Goal: Book appointment/travel/reservation

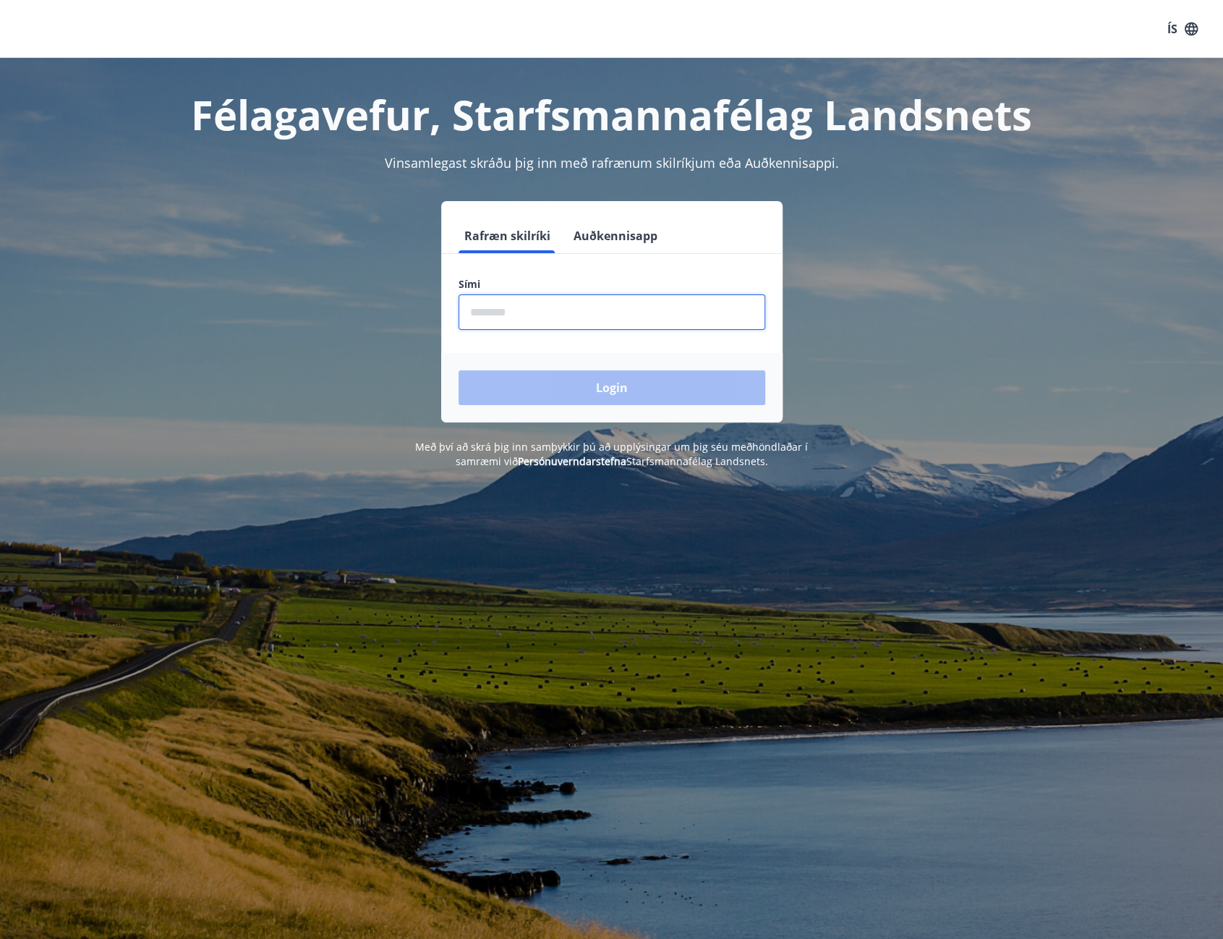
click at [493, 320] on input "phone" at bounding box center [612, 311] width 307 height 35
type input "********"
click at [582, 390] on button "Login" at bounding box center [612, 387] width 307 height 35
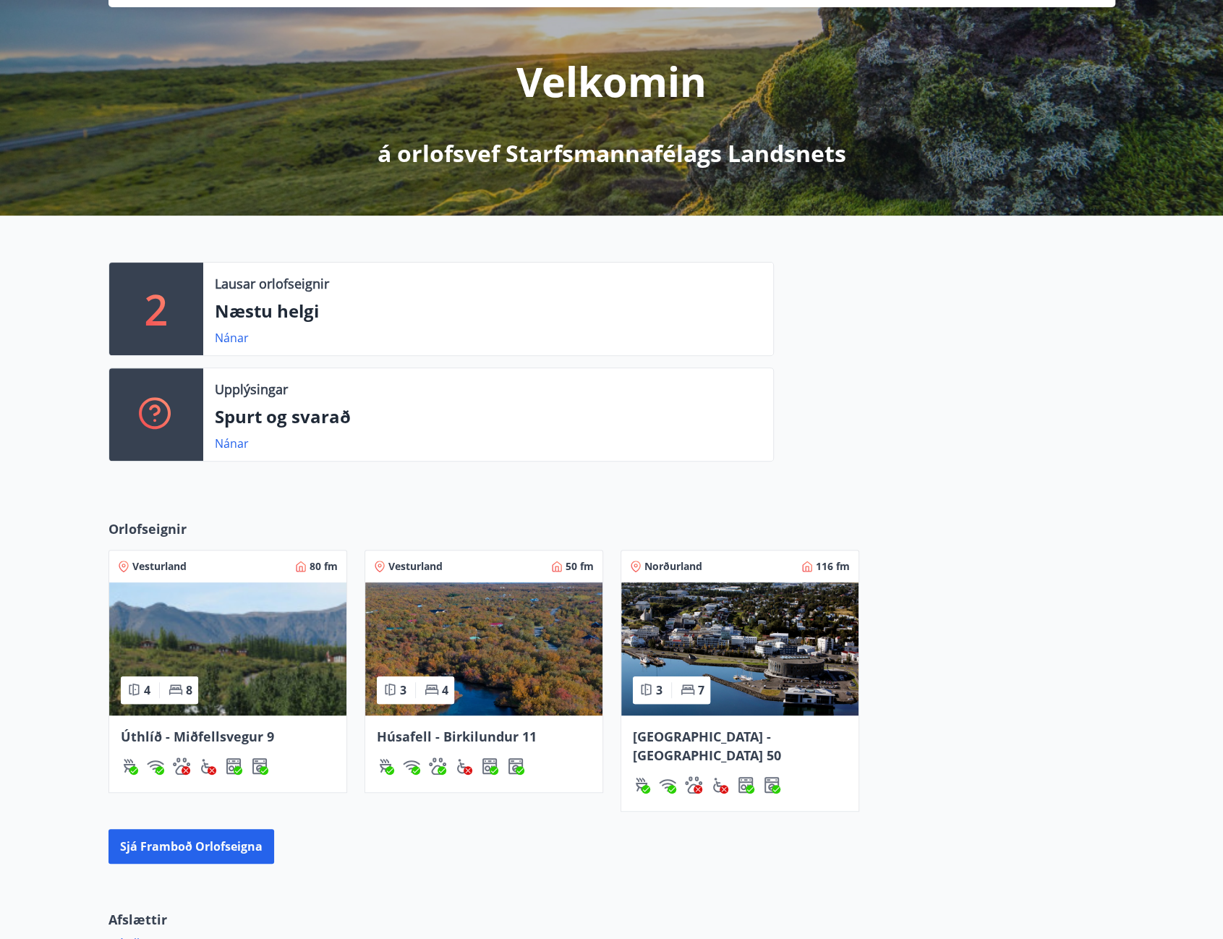
scroll to position [318, 0]
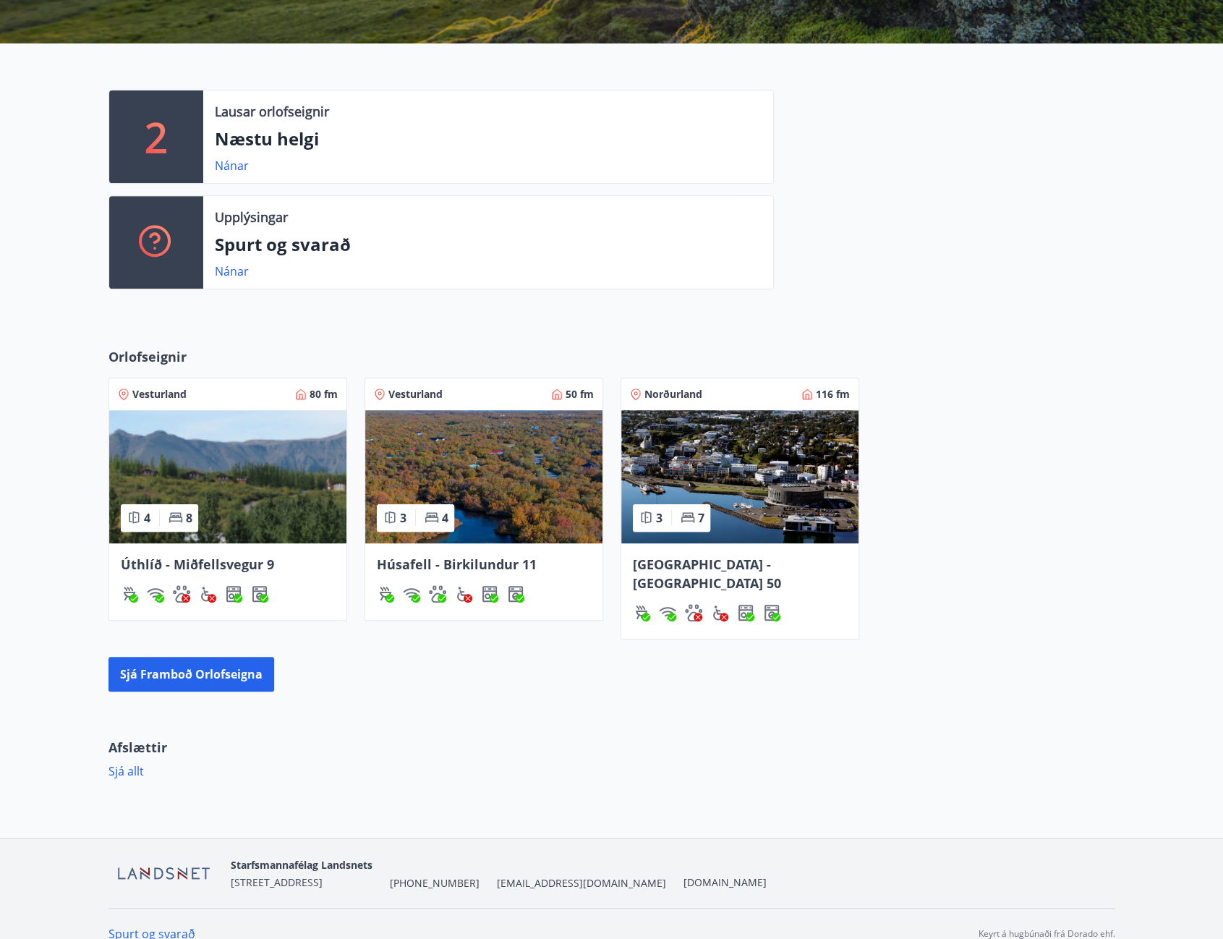
click at [226, 498] on img at bounding box center [227, 476] width 237 height 133
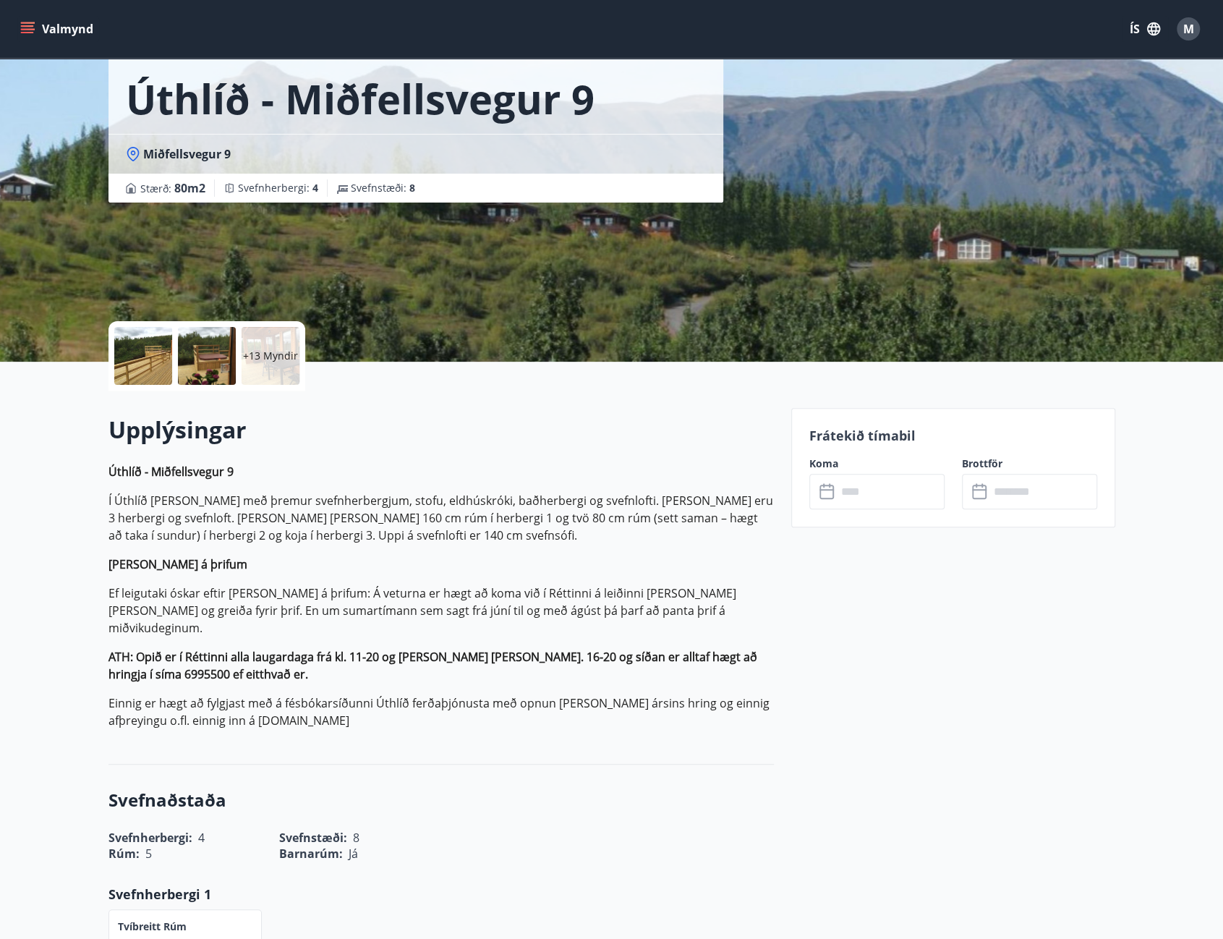
scroll to position [72, 0]
click at [856, 486] on input "text" at bounding box center [891, 491] width 108 height 35
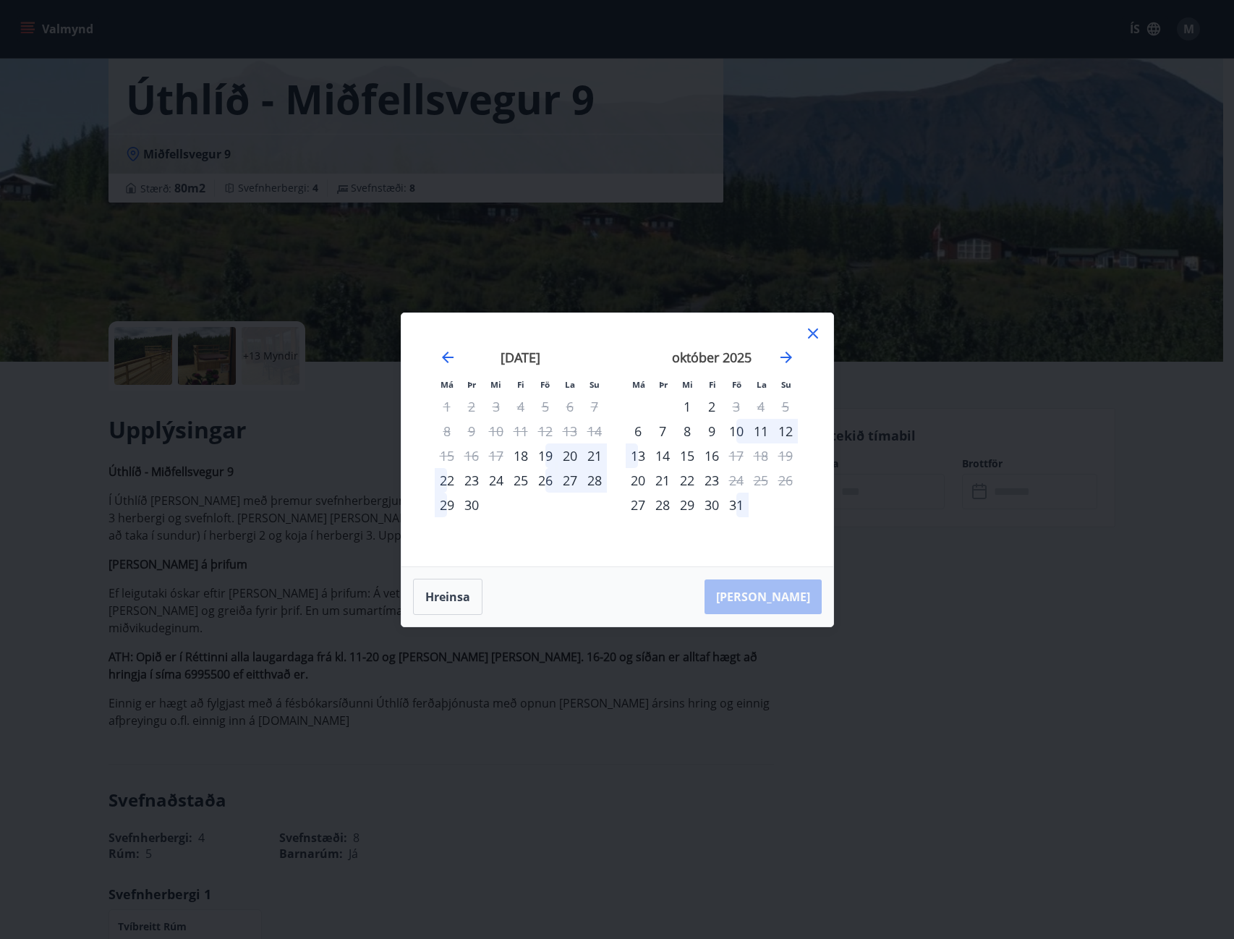
click at [547, 480] on div "26" at bounding box center [545, 480] width 25 height 25
click at [445, 504] on div "29" at bounding box center [447, 505] width 25 height 25
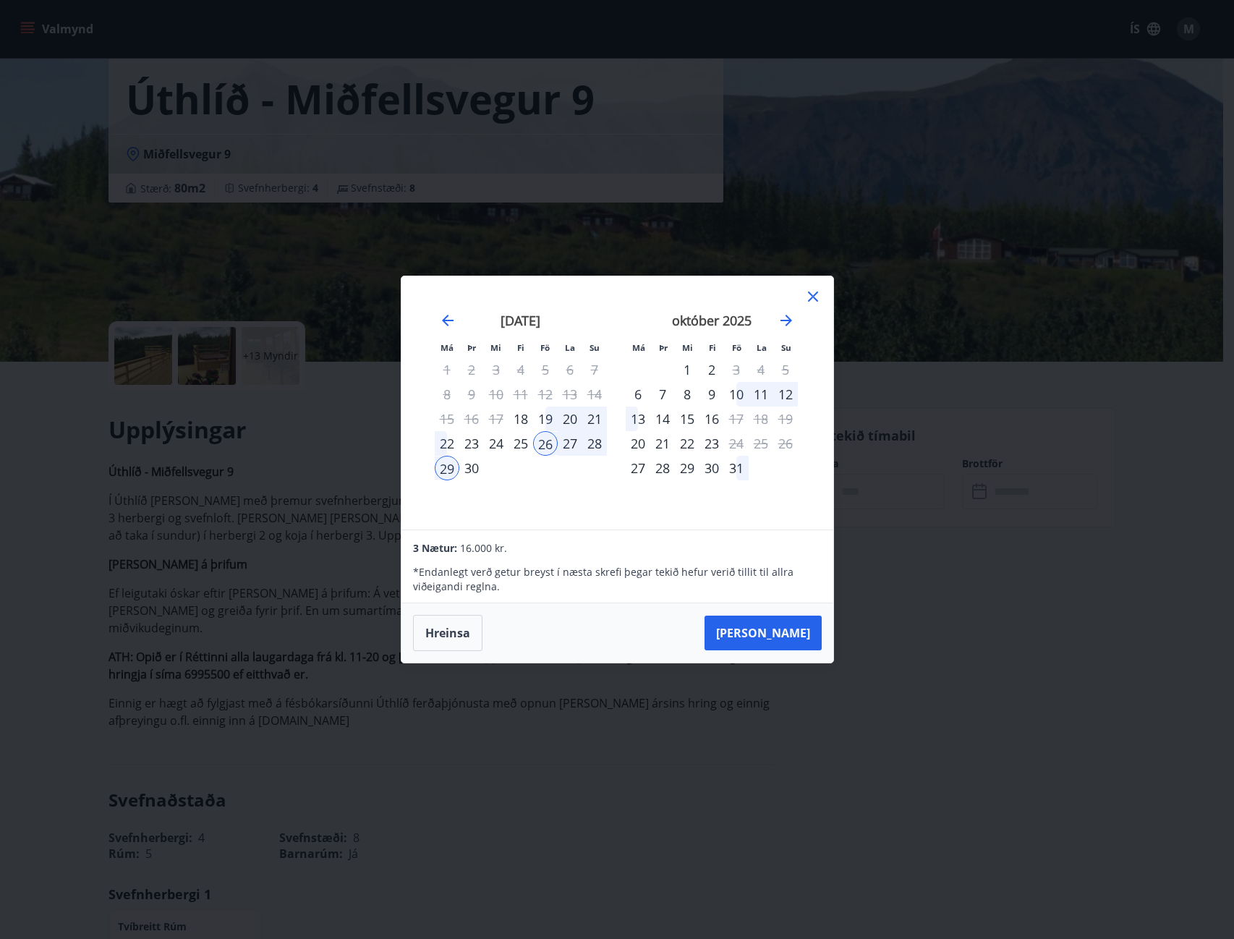
click at [812, 295] on icon at bounding box center [812, 296] width 17 height 17
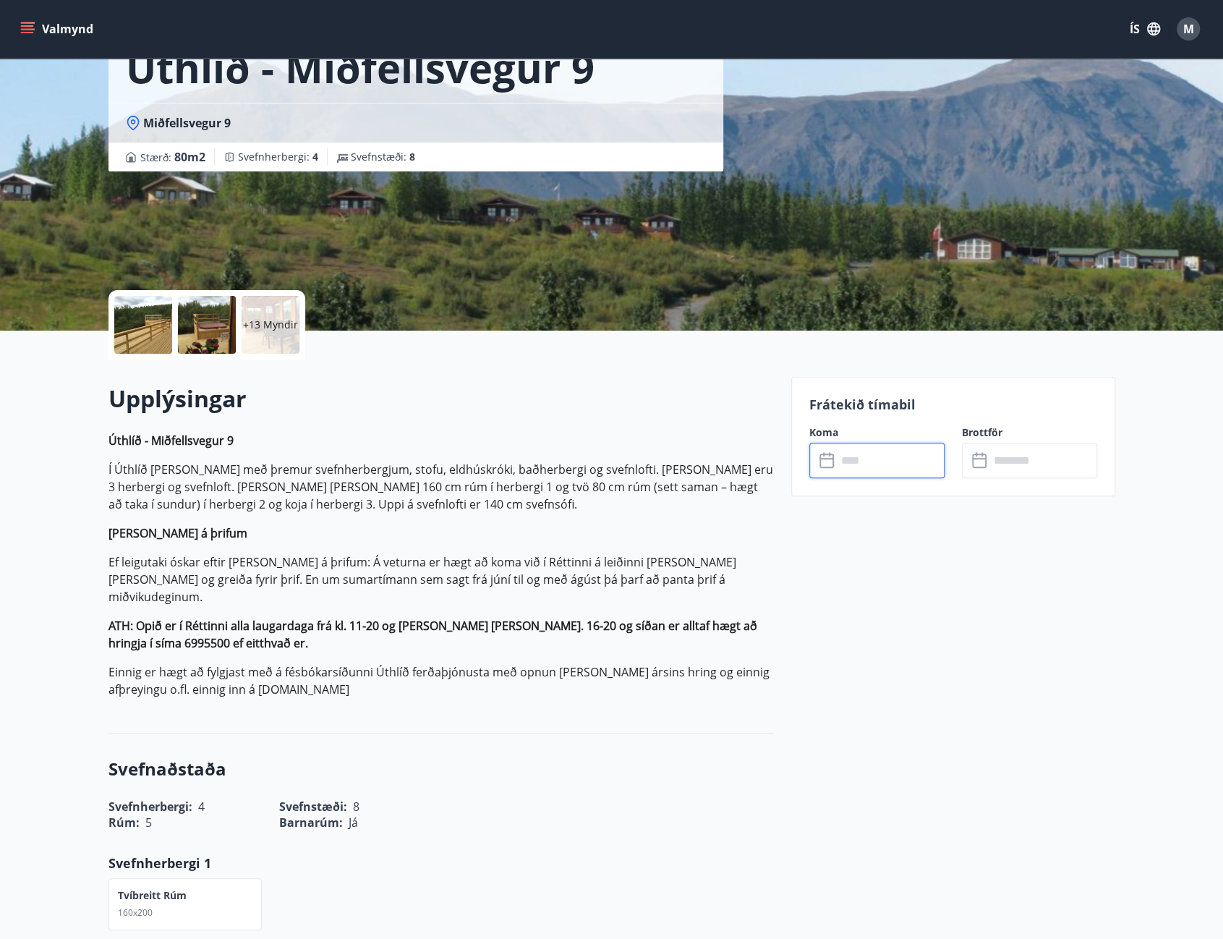
scroll to position [103, 0]
click at [146, 319] on div at bounding box center [143, 326] width 58 height 58
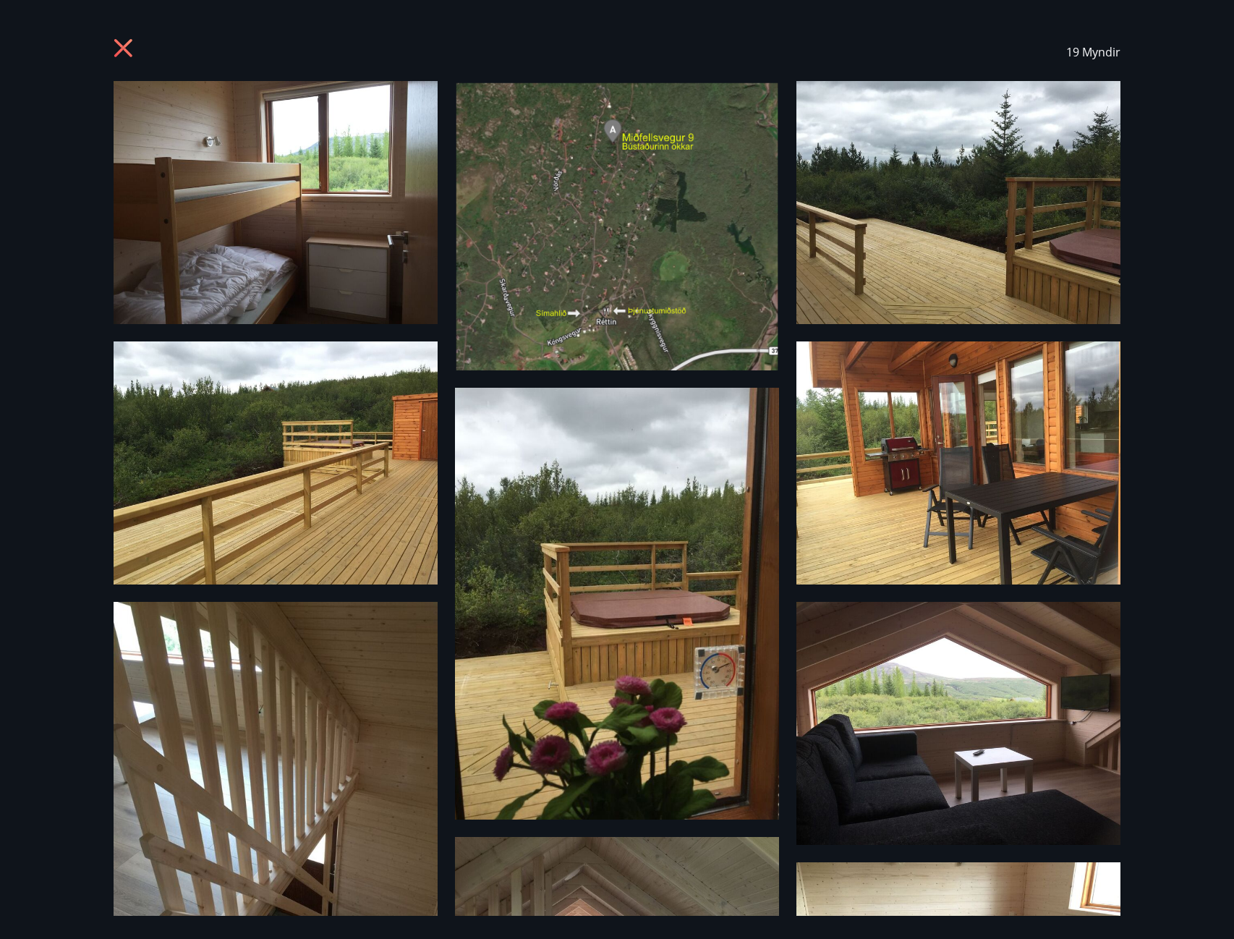
click at [122, 59] on icon at bounding box center [125, 49] width 23 height 23
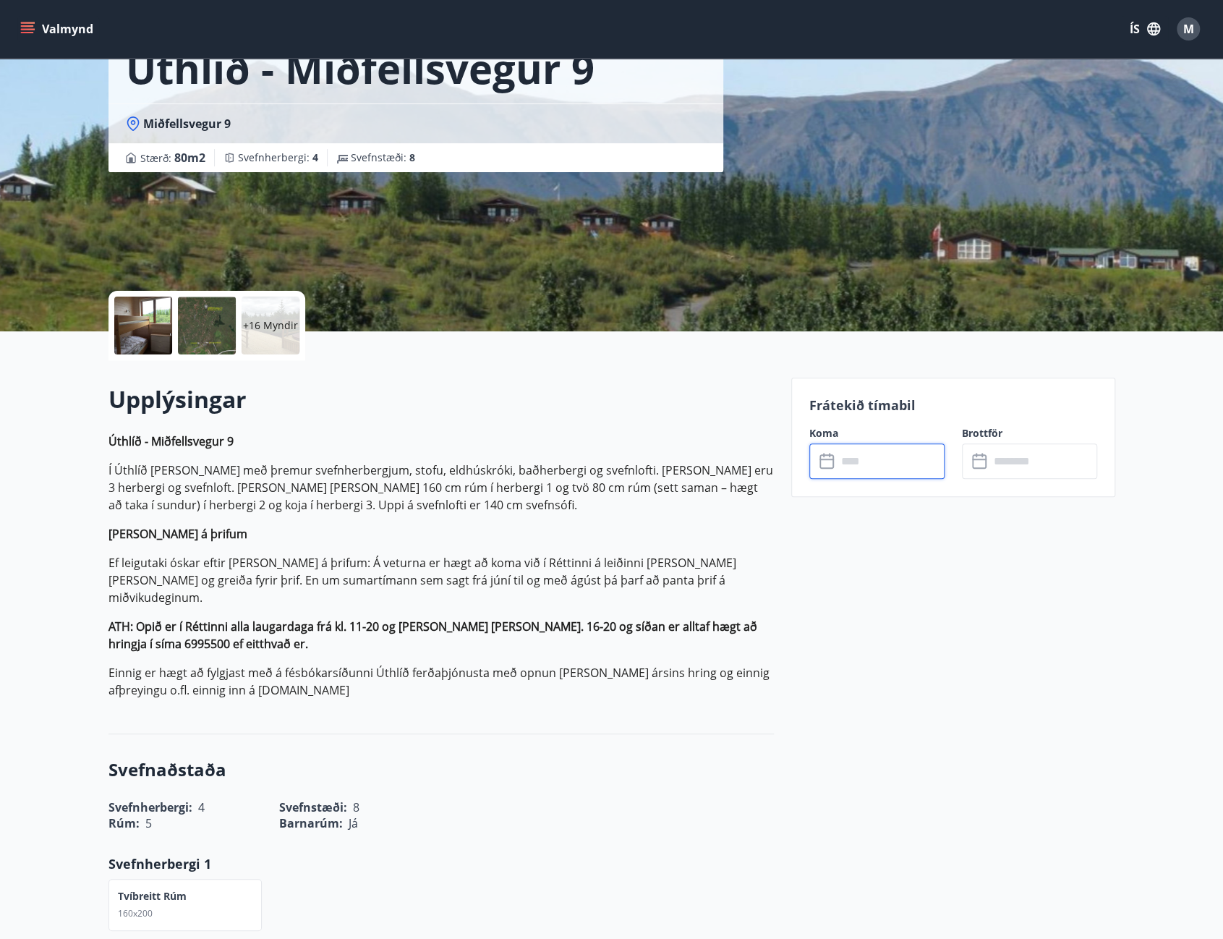
click at [877, 476] on input "text" at bounding box center [891, 460] width 108 height 35
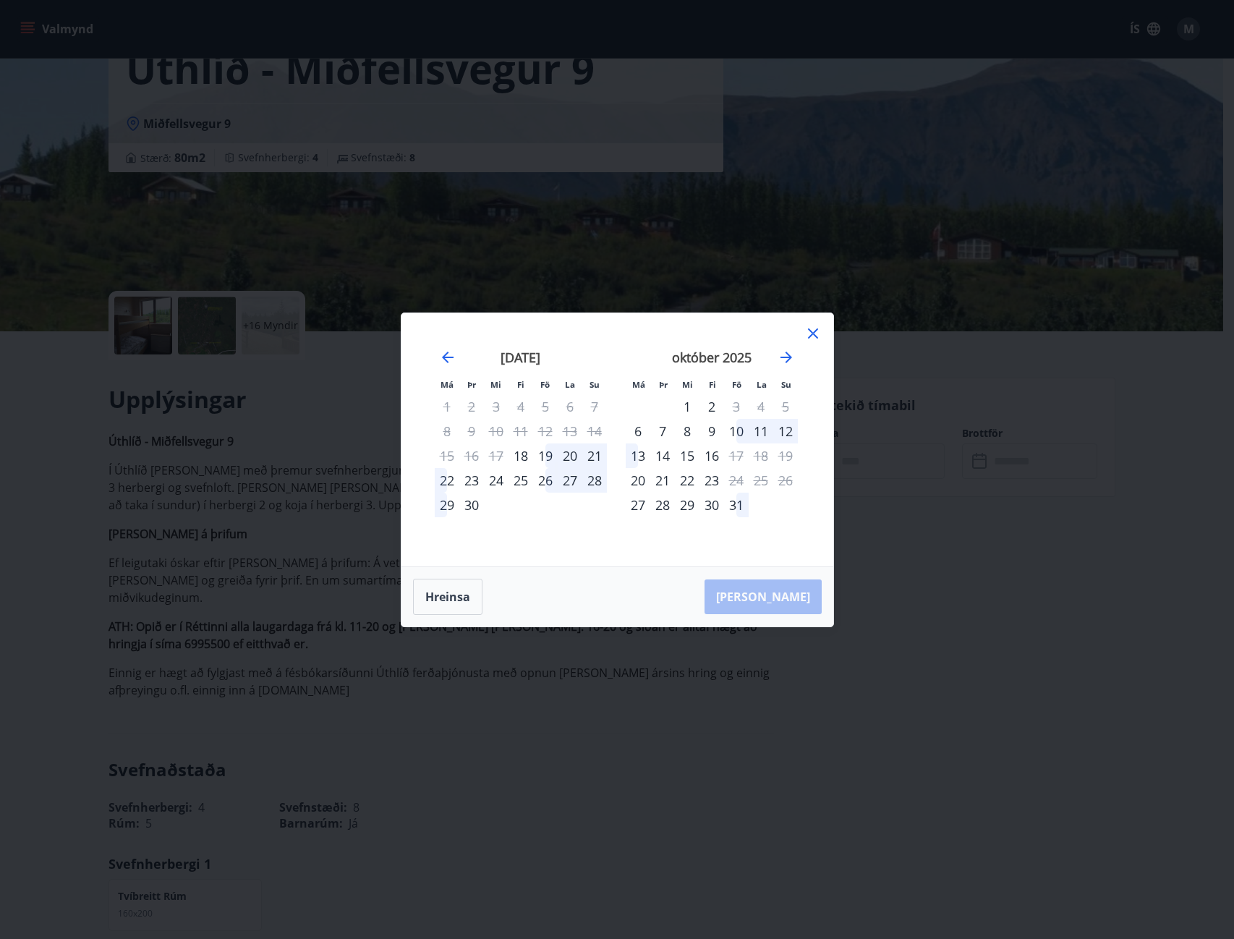
click at [814, 328] on icon at bounding box center [812, 333] width 17 height 17
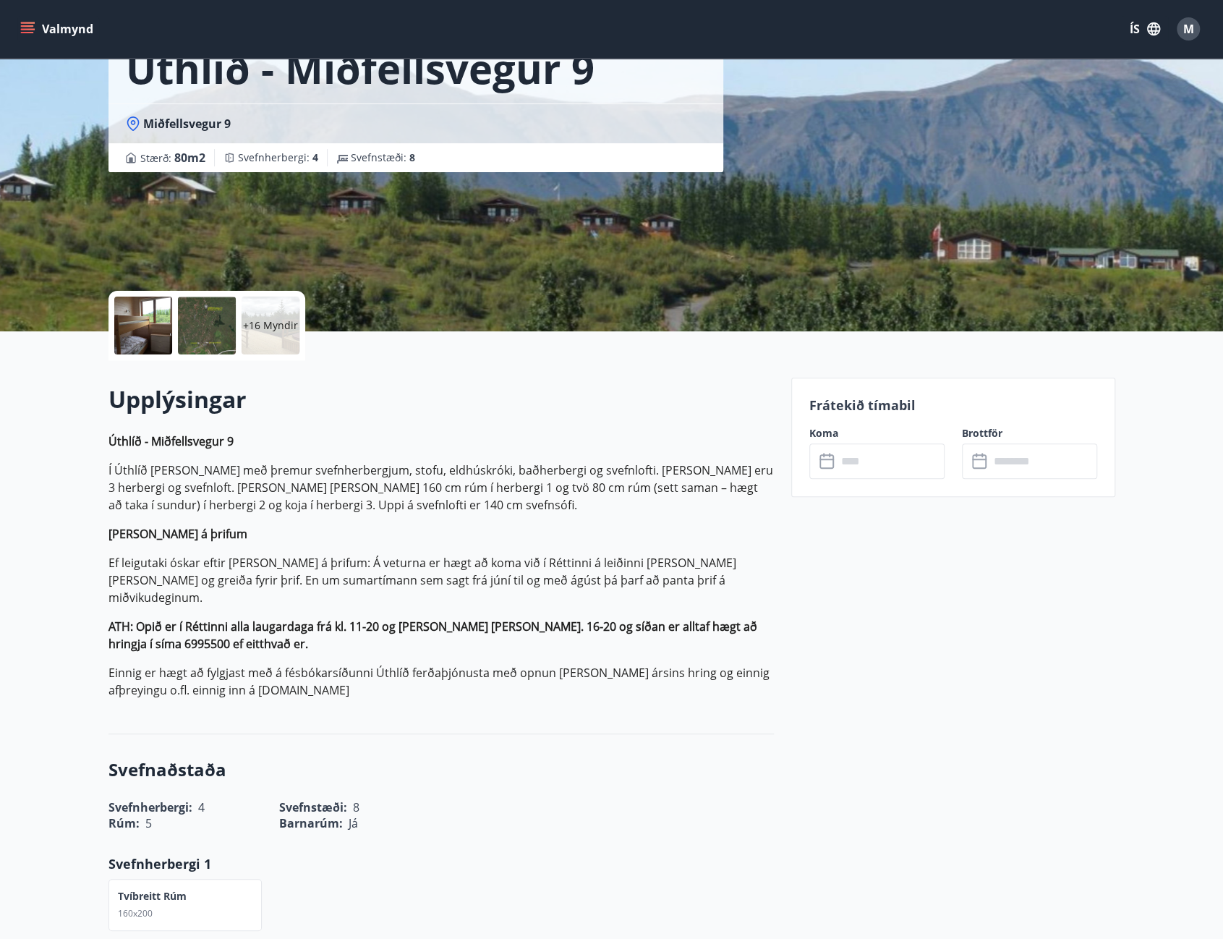
click at [34, 34] on icon "menu" at bounding box center [27, 29] width 14 height 14
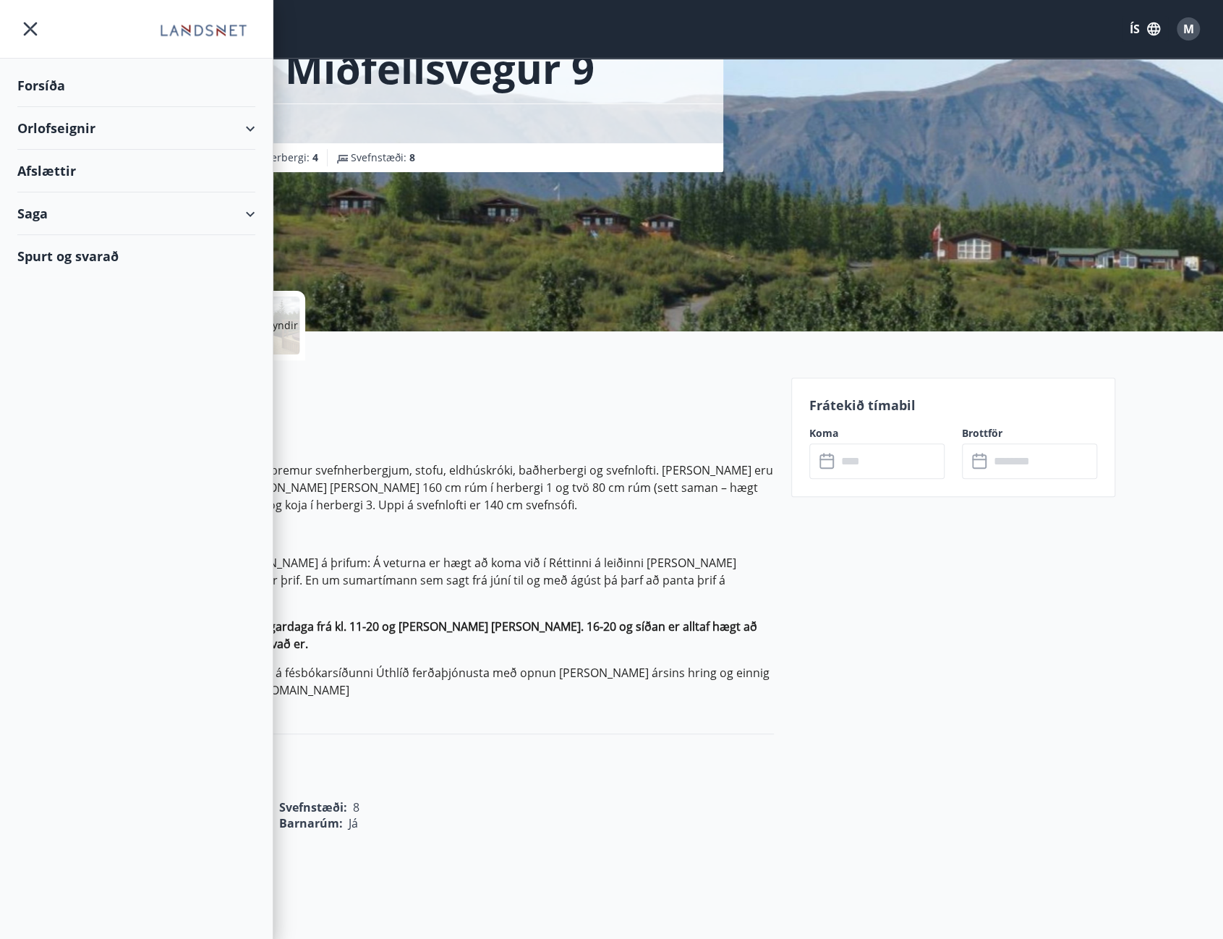
click at [234, 121] on div "Orlofseignir" at bounding box center [136, 128] width 238 height 43
click at [55, 163] on div "Framboð" at bounding box center [136, 165] width 215 height 30
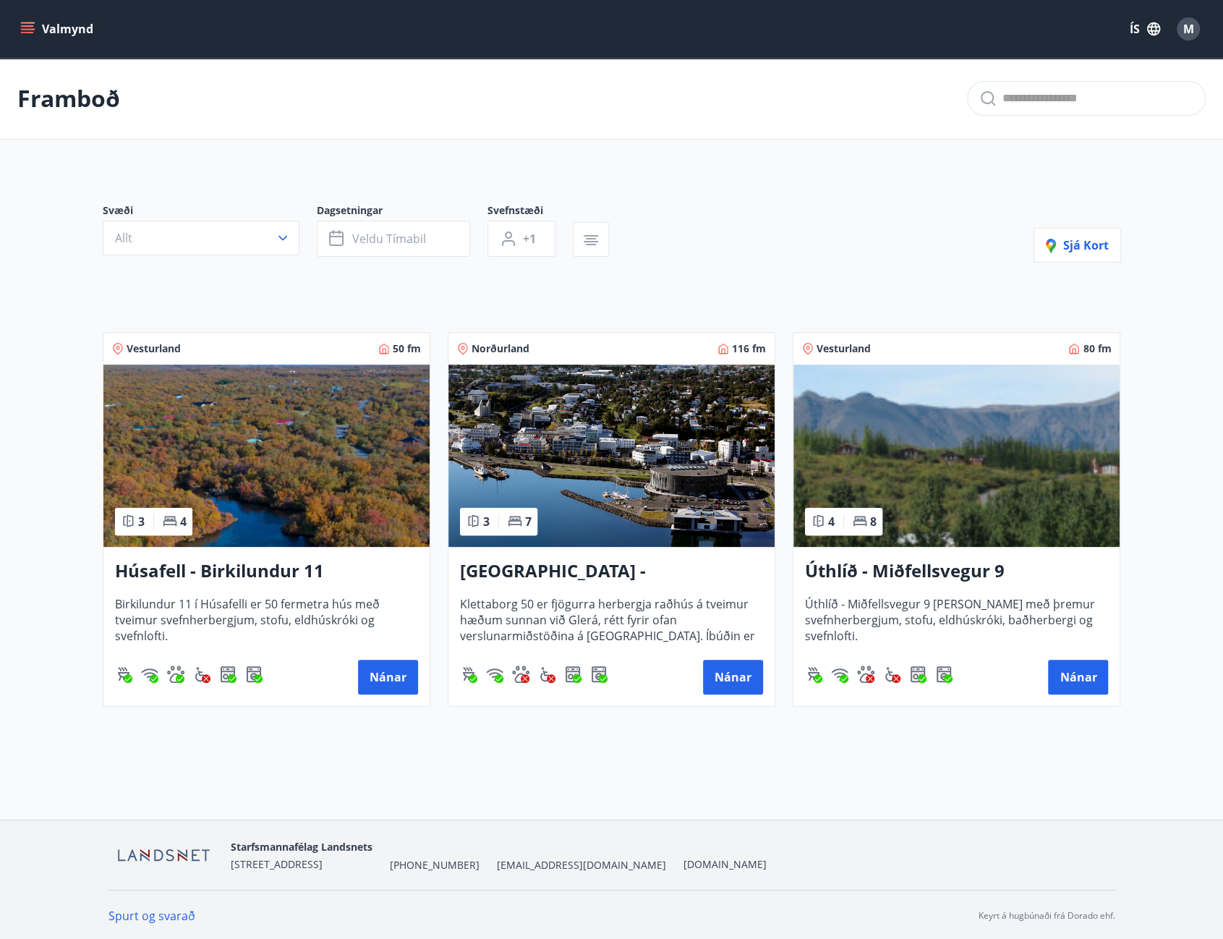
click at [247, 575] on h3 "Húsafell - Birkilundur 11" at bounding box center [266, 571] width 303 height 26
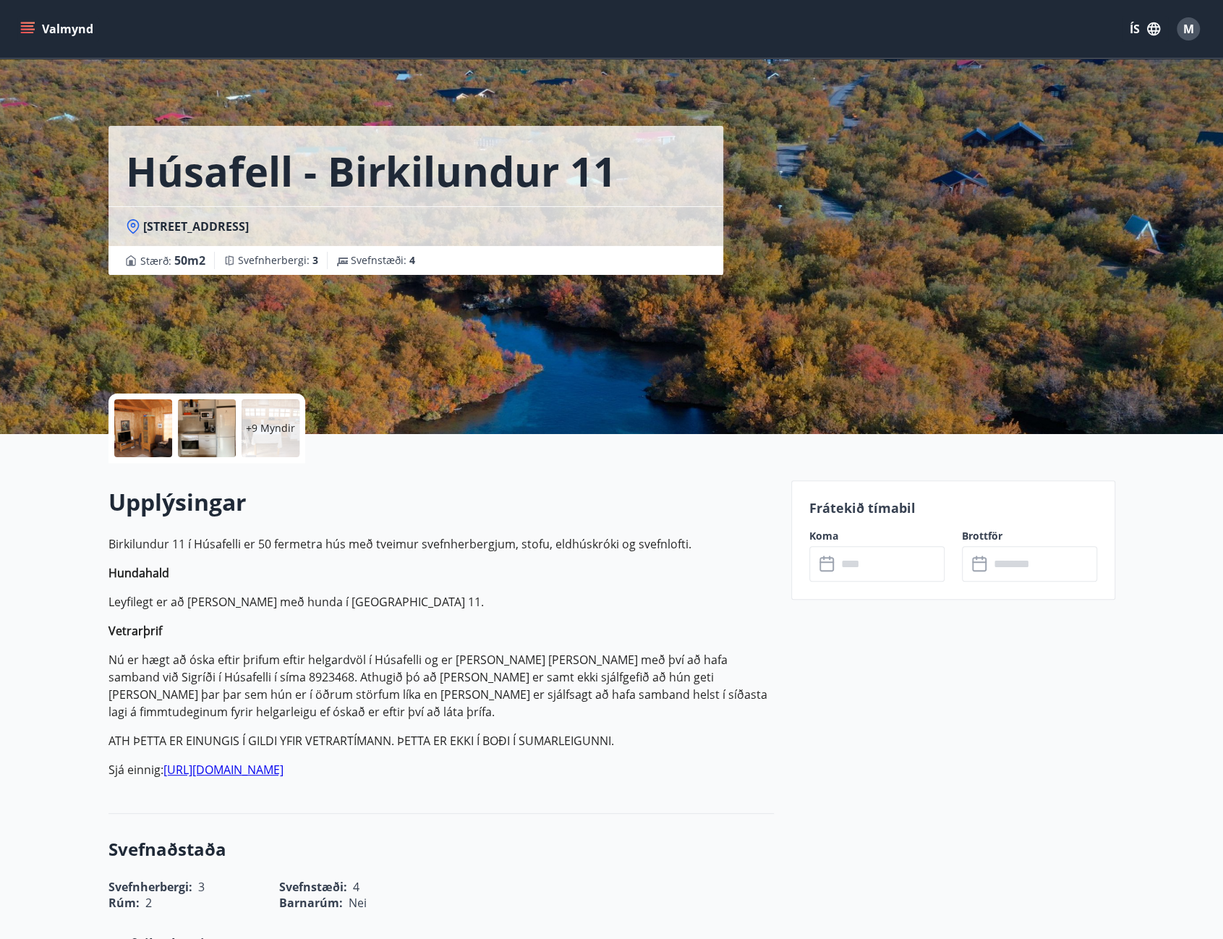
click at [878, 561] on input "text" at bounding box center [891, 563] width 108 height 35
